Goal: Information Seeking & Learning: Learn about a topic

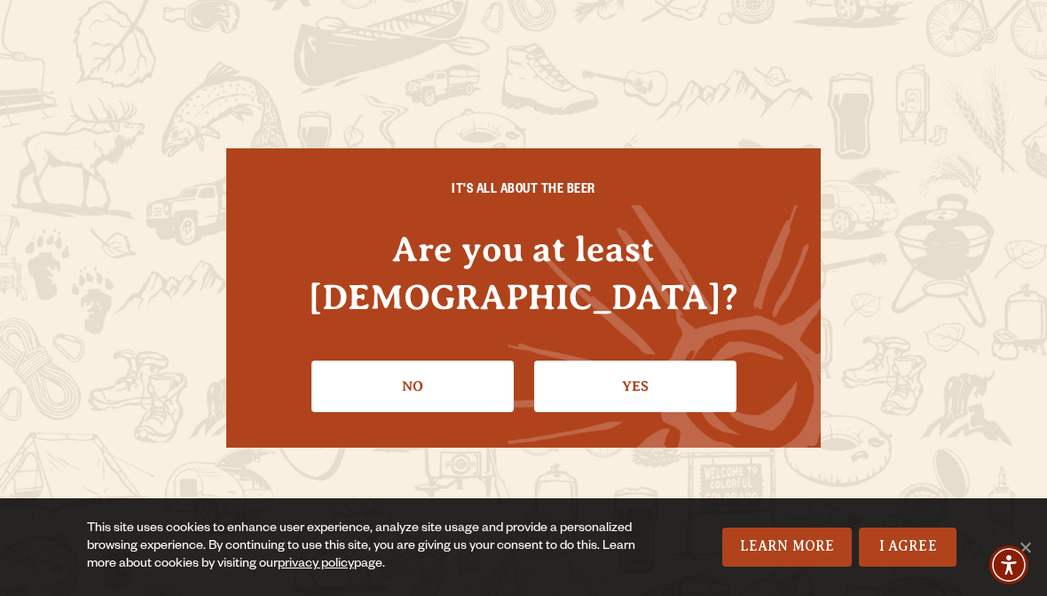
click at [663, 360] on link "Yes" at bounding box center [635, 385] width 202 height 51
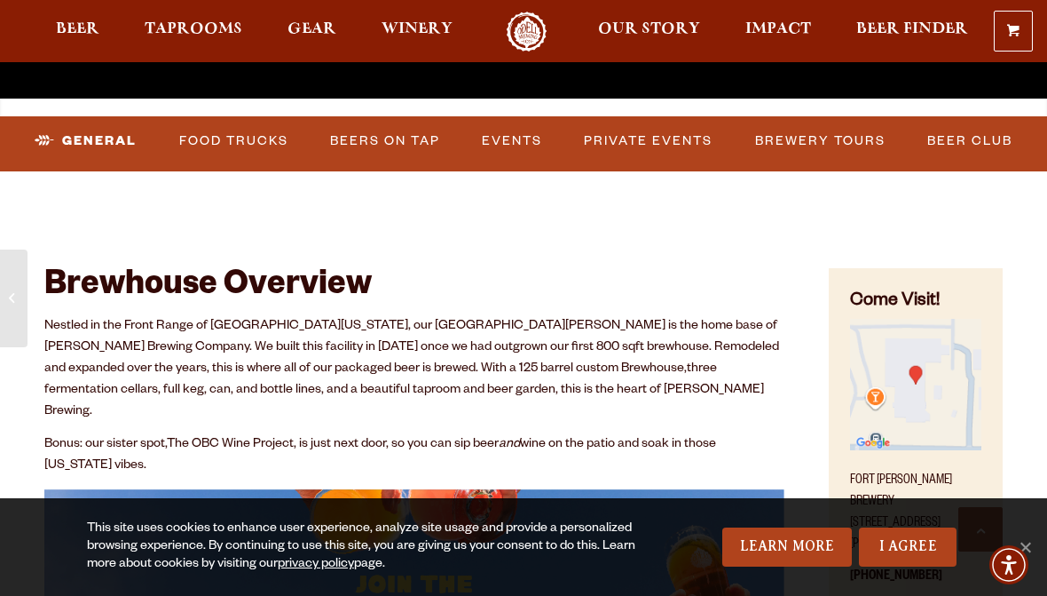
scroll to position [491, 0]
click at [518, 139] on link "Events" at bounding box center [512, 141] width 75 height 41
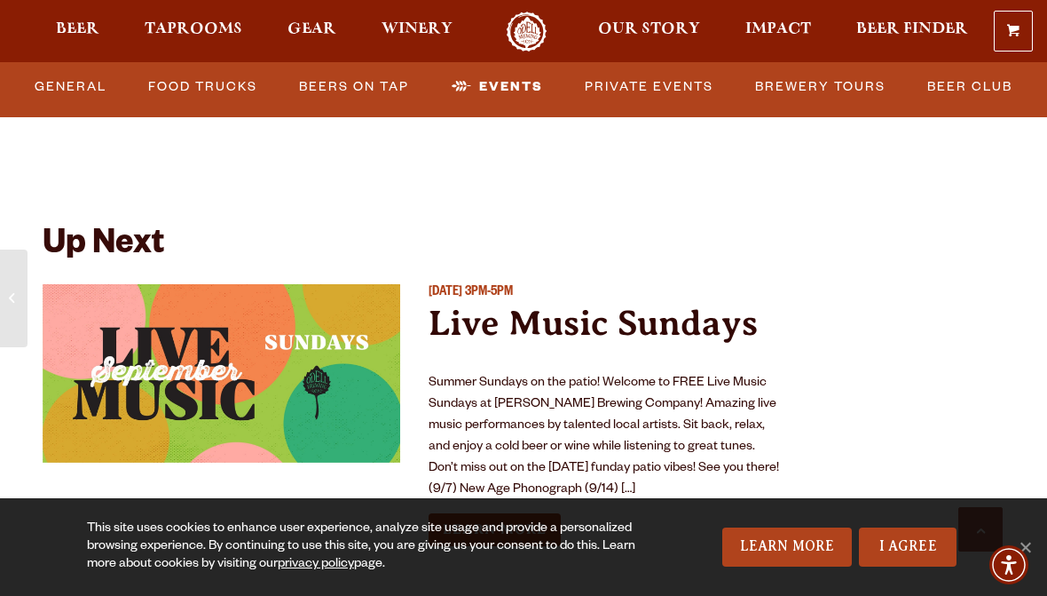
scroll to position [6490, 0]
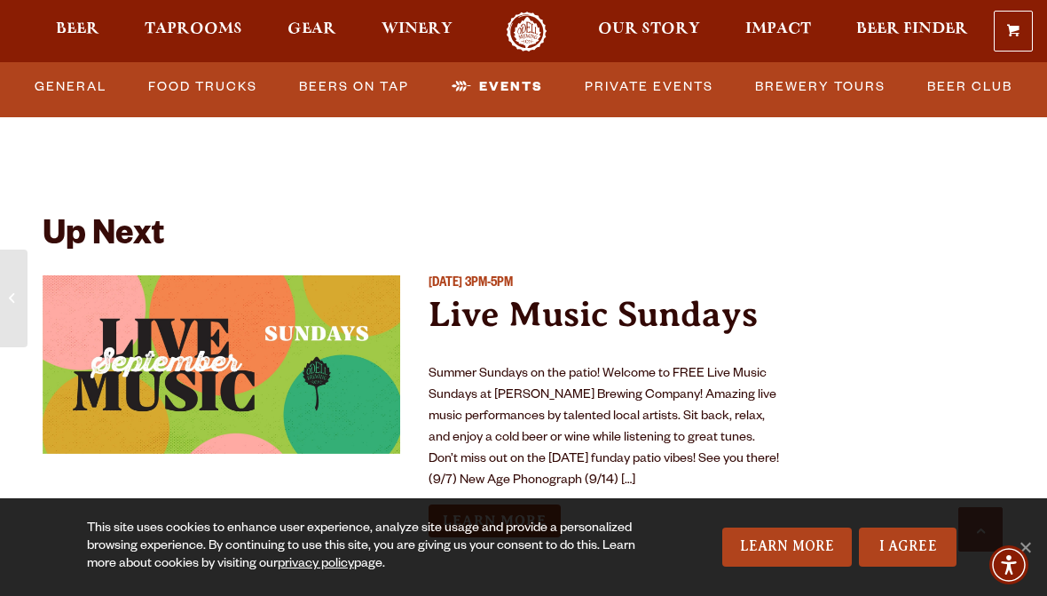
click at [914, 556] on link "I Agree" at bounding box center [908, 546] width 98 height 39
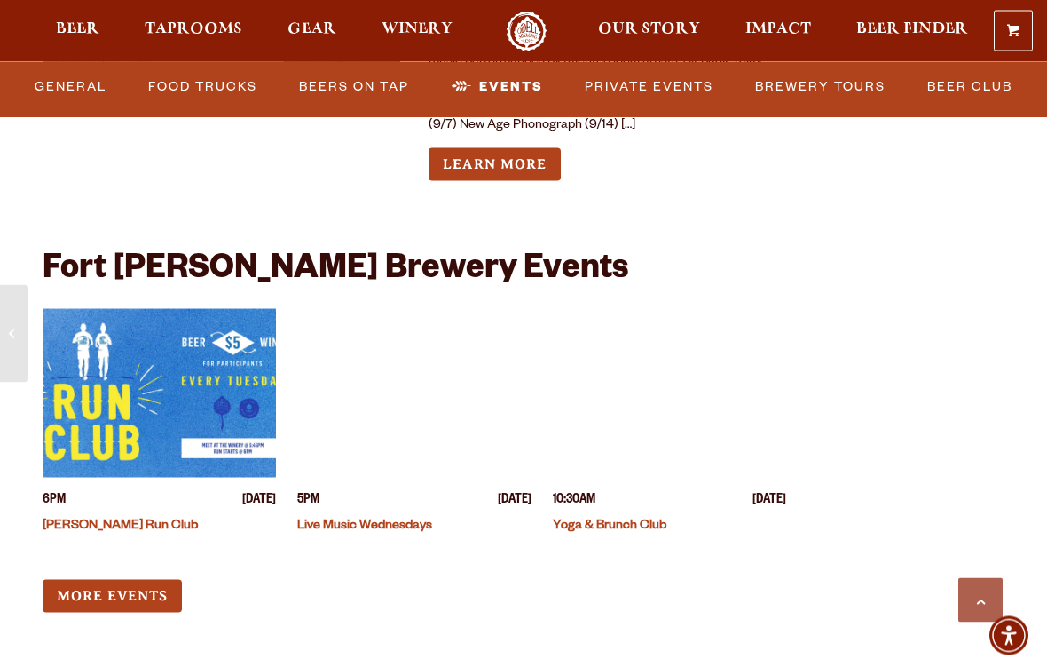
scroll to position [6846, 0]
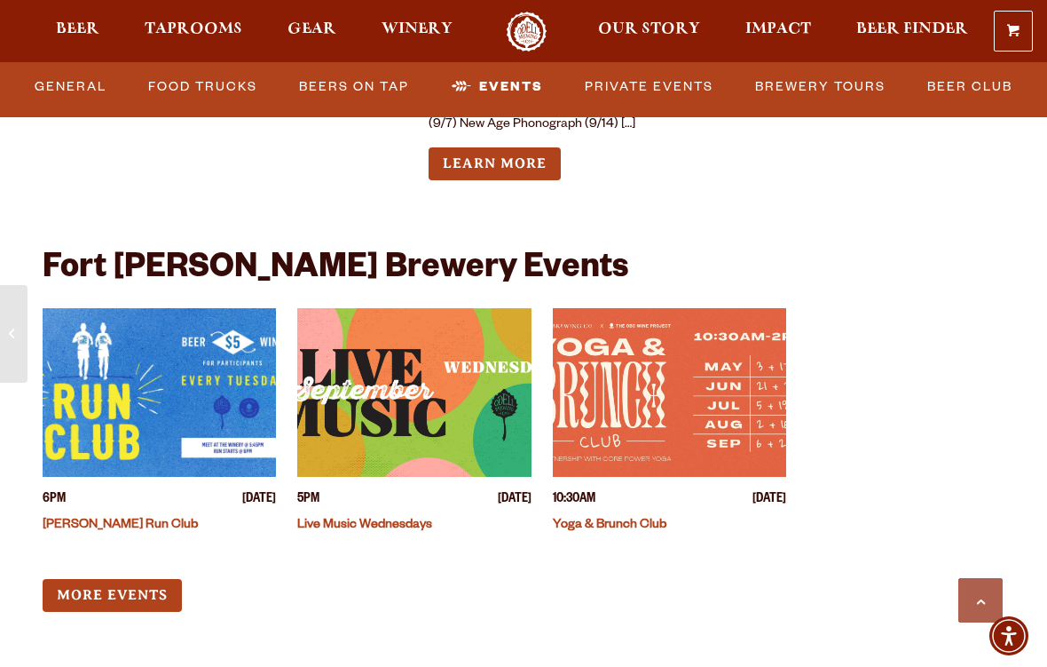
click at [753, 491] on span "[DATE]" at bounding box center [770, 500] width 34 height 19
click at [122, 579] on link "More Events" at bounding box center [112, 595] width 139 height 33
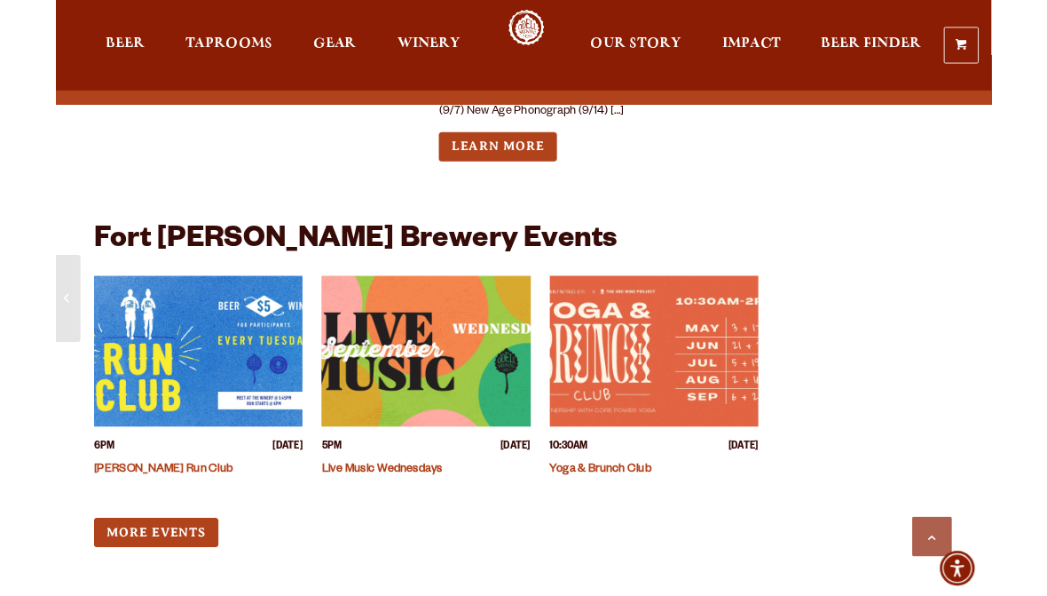
scroll to position [6917, 0]
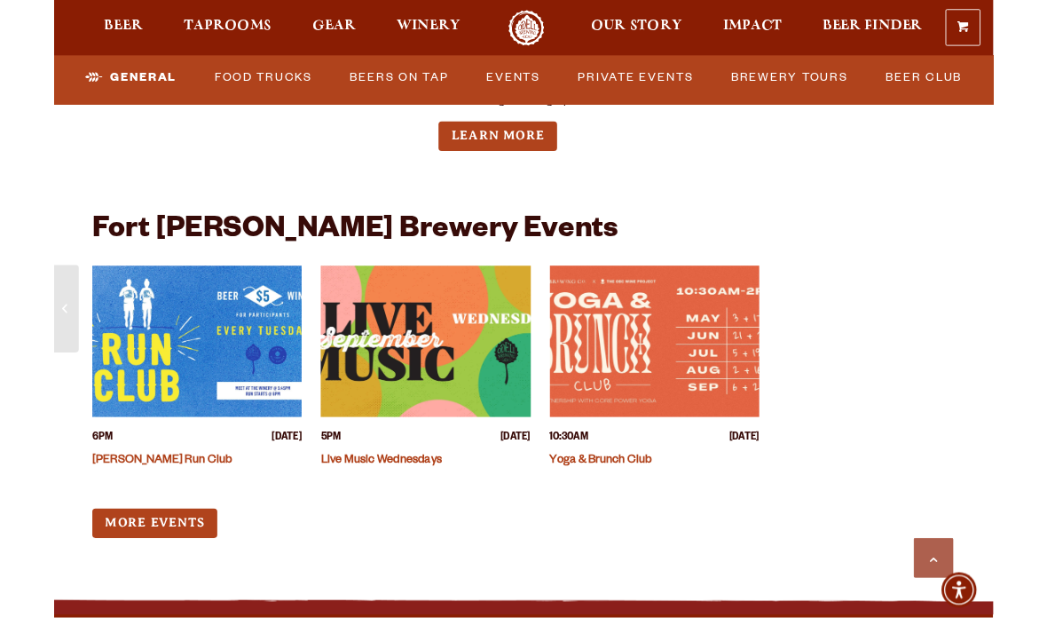
scroll to position [6928, 0]
